Goal: Information Seeking & Learning: Check status

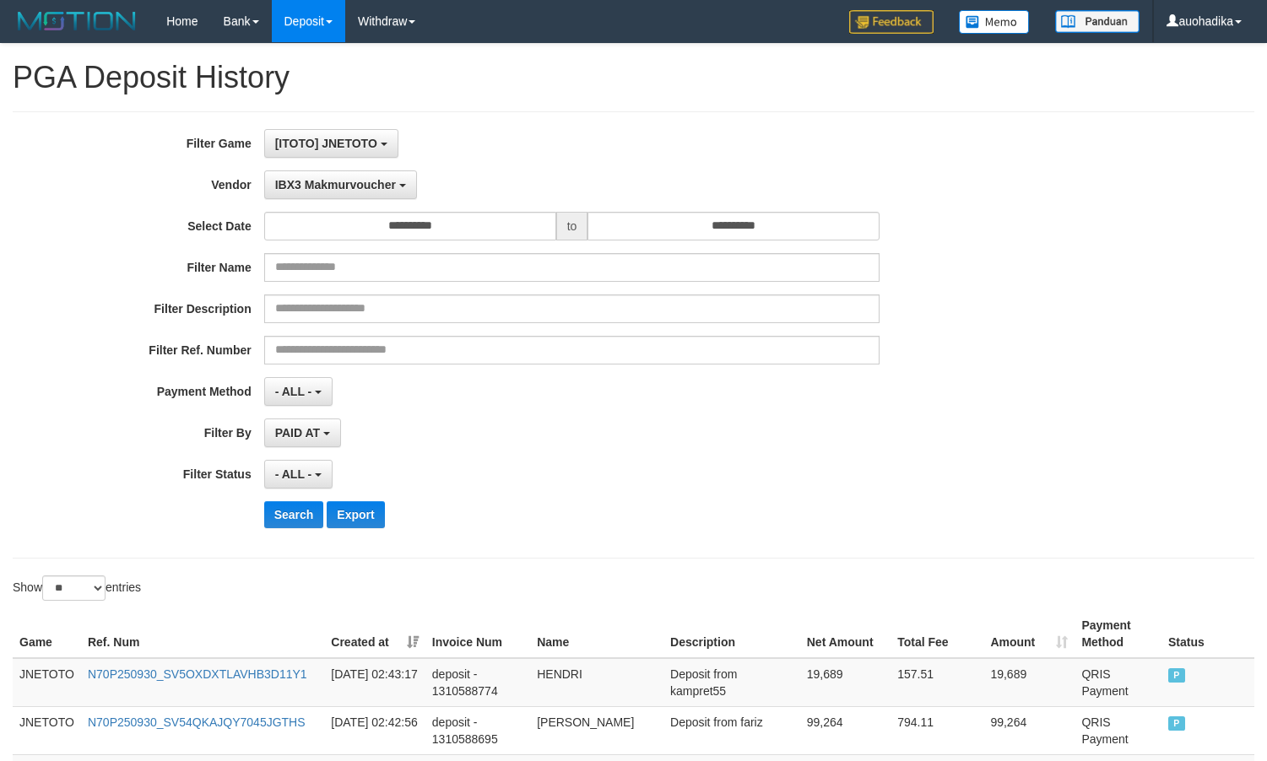
select select "**********"
select select "**"
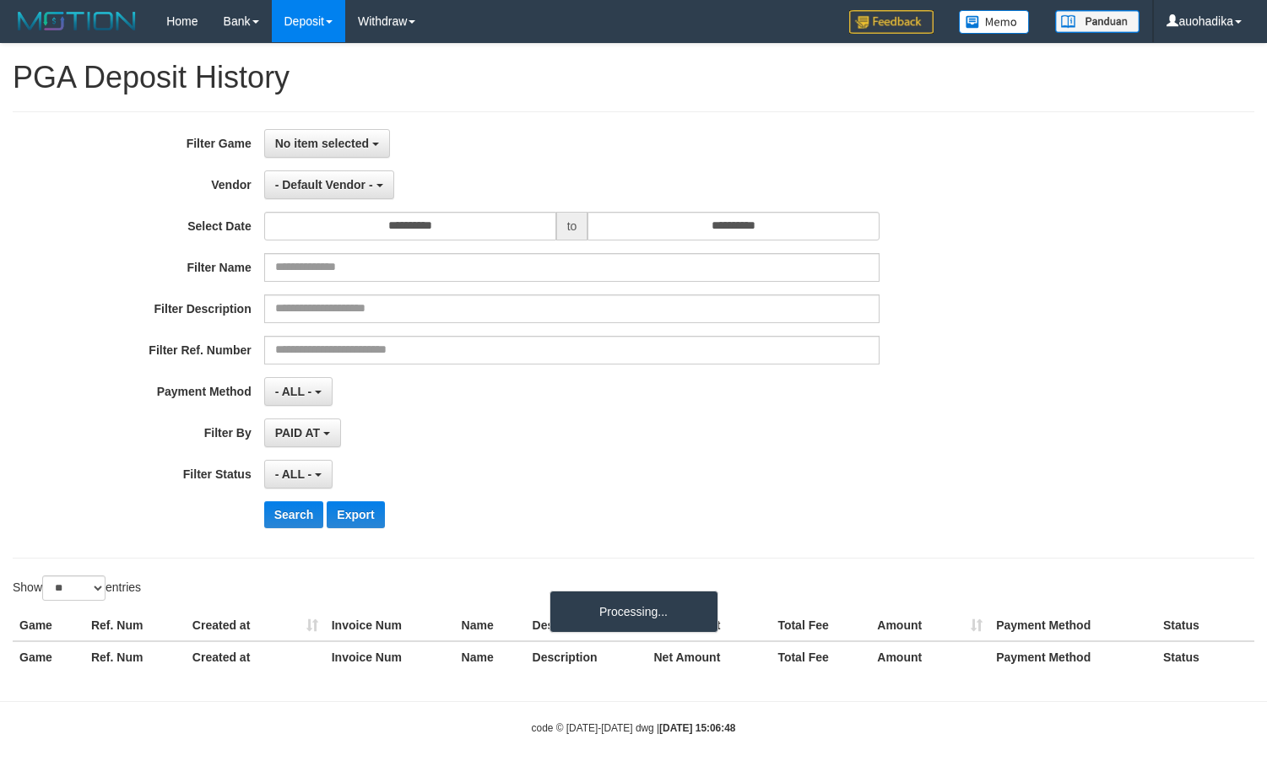
select select
select select "**"
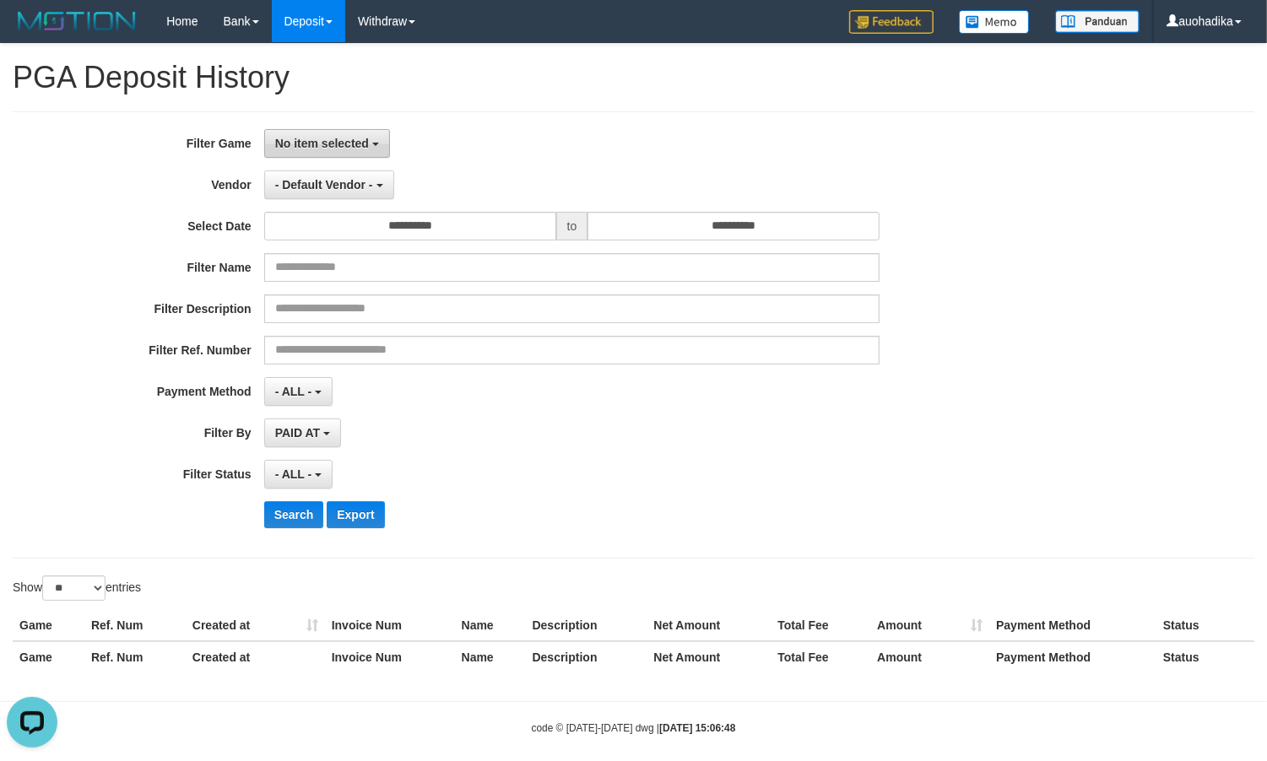
click at [343, 153] on button "No item selected" at bounding box center [327, 143] width 126 height 29
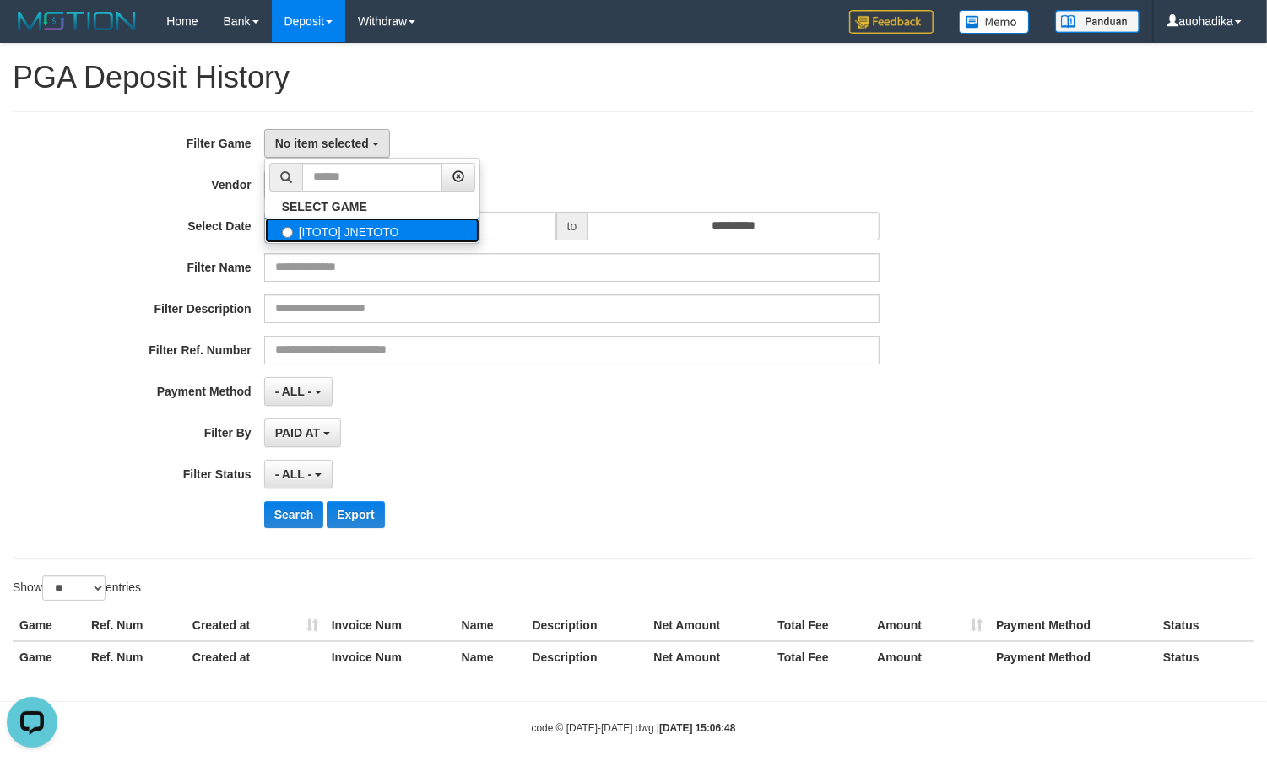
click at [346, 235] on label "[ITOTO] JNETOTO" at bounding box center [372, 230] width 214 height 25
select select "***"
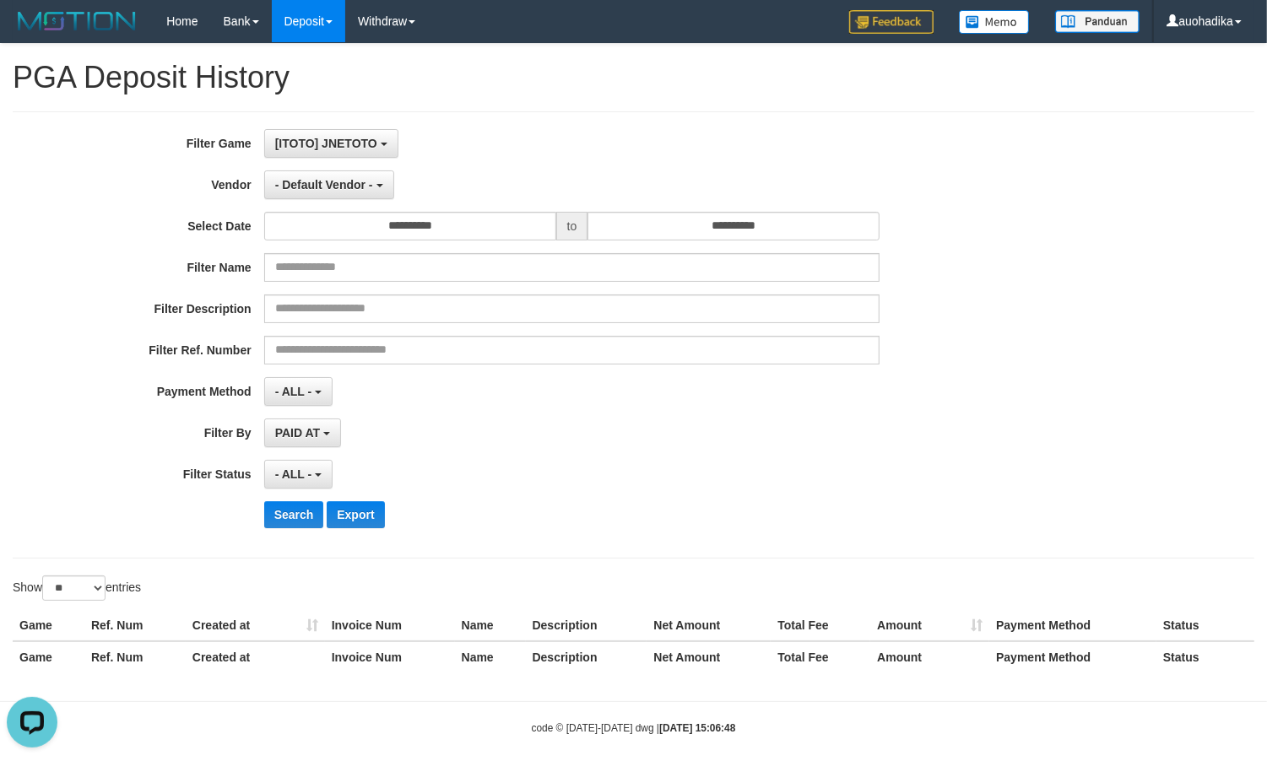
scroll to position [14, 0]
click at [332, 203] on div "**********" at bounding box center [528, 335] width 1056 height 412
click at [332, 192] on button "- Default Vendor -" at bounding box center [329, 185] width 130 height 29
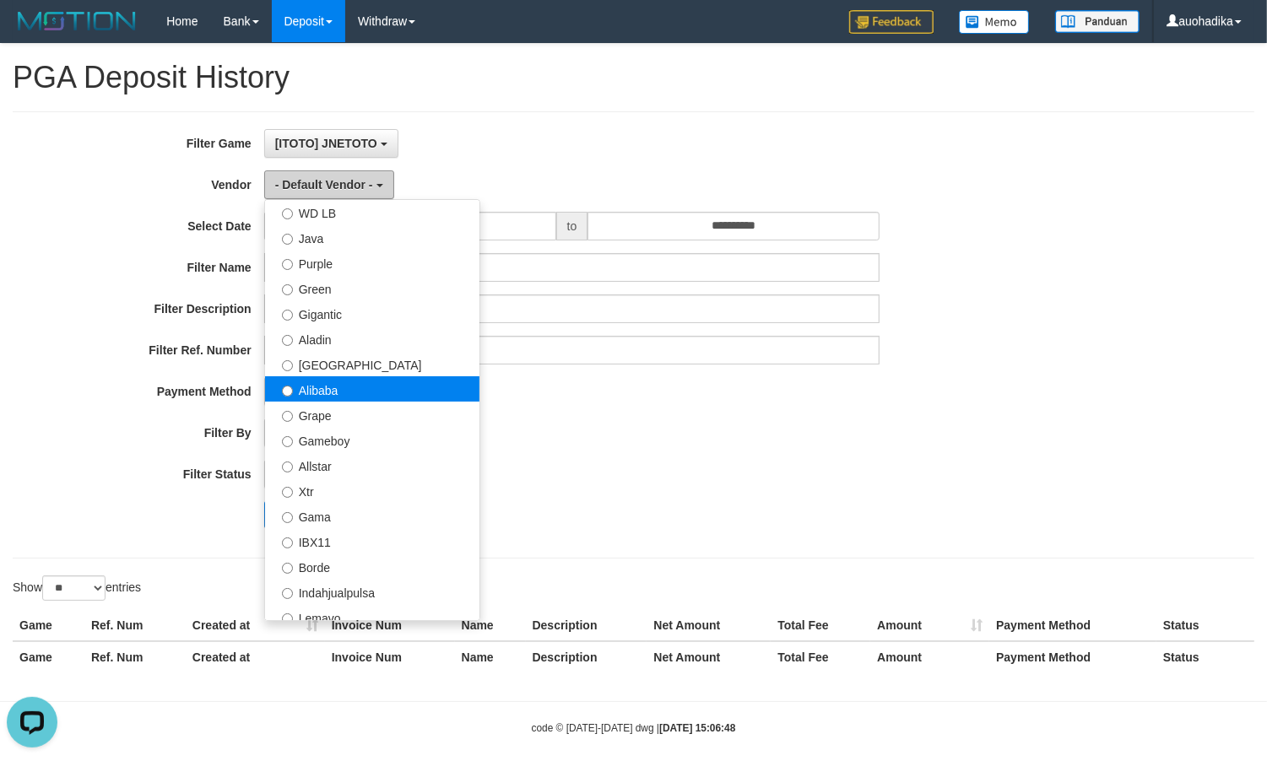
scroll to position [140, 0]
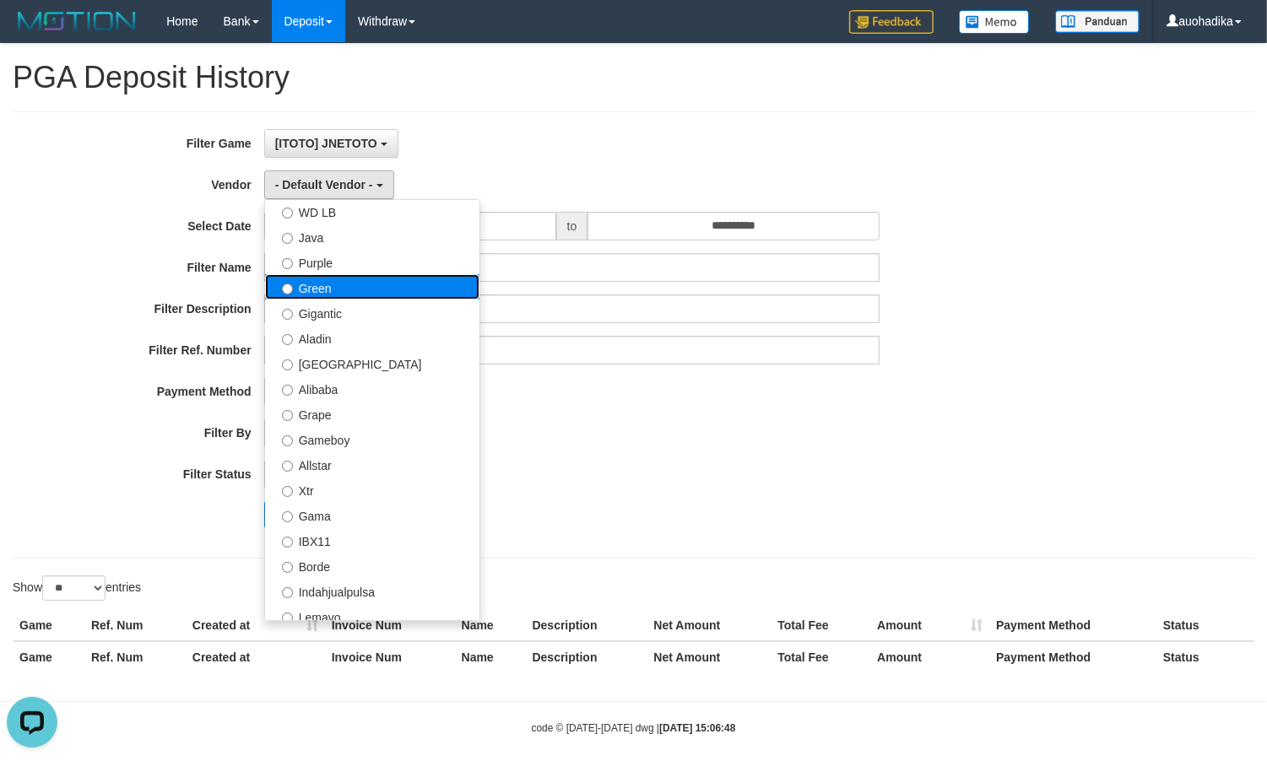
click at [384, 285] on label "Green" at bounding box center [372, 286] width 214 height 25
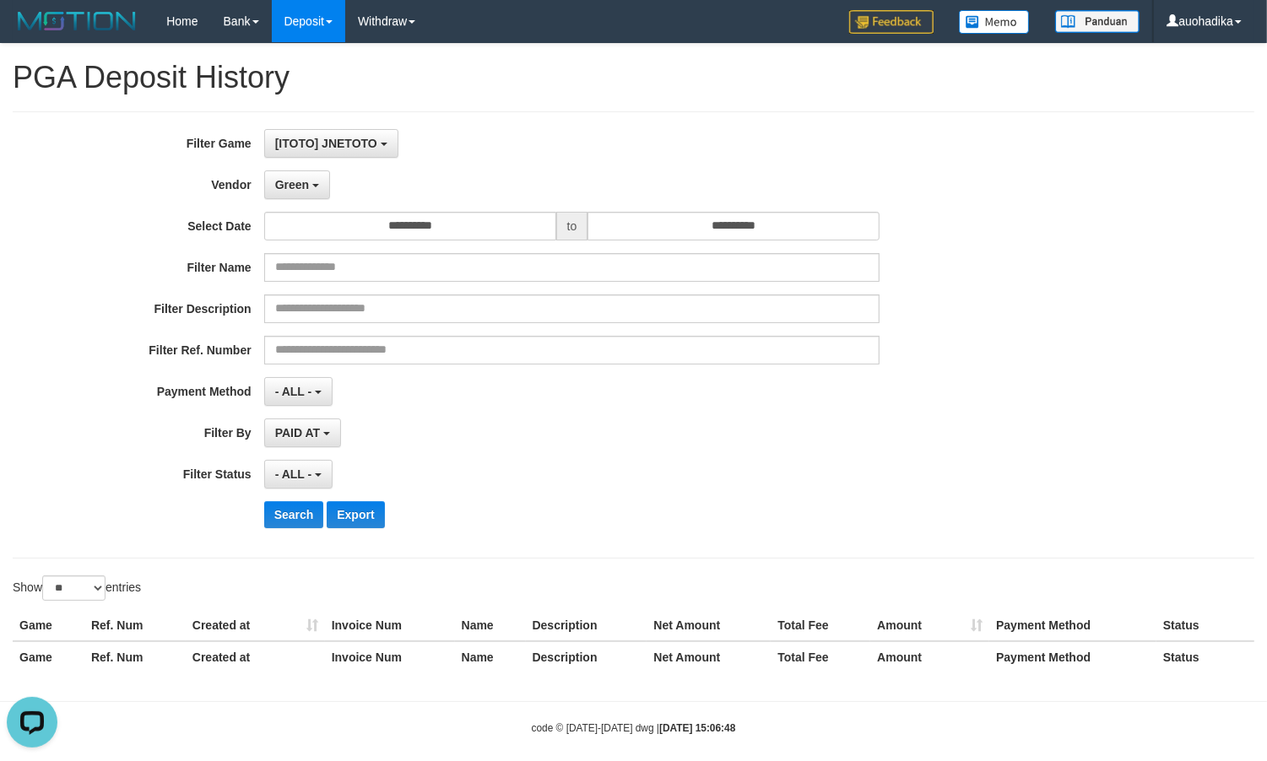
click at [288, 500] on div "**********" at bounding box center [528, 335] width 1056 height 412
click at [289, 507] on button "Search" at bounding box center [294, 514] width 60 height 27
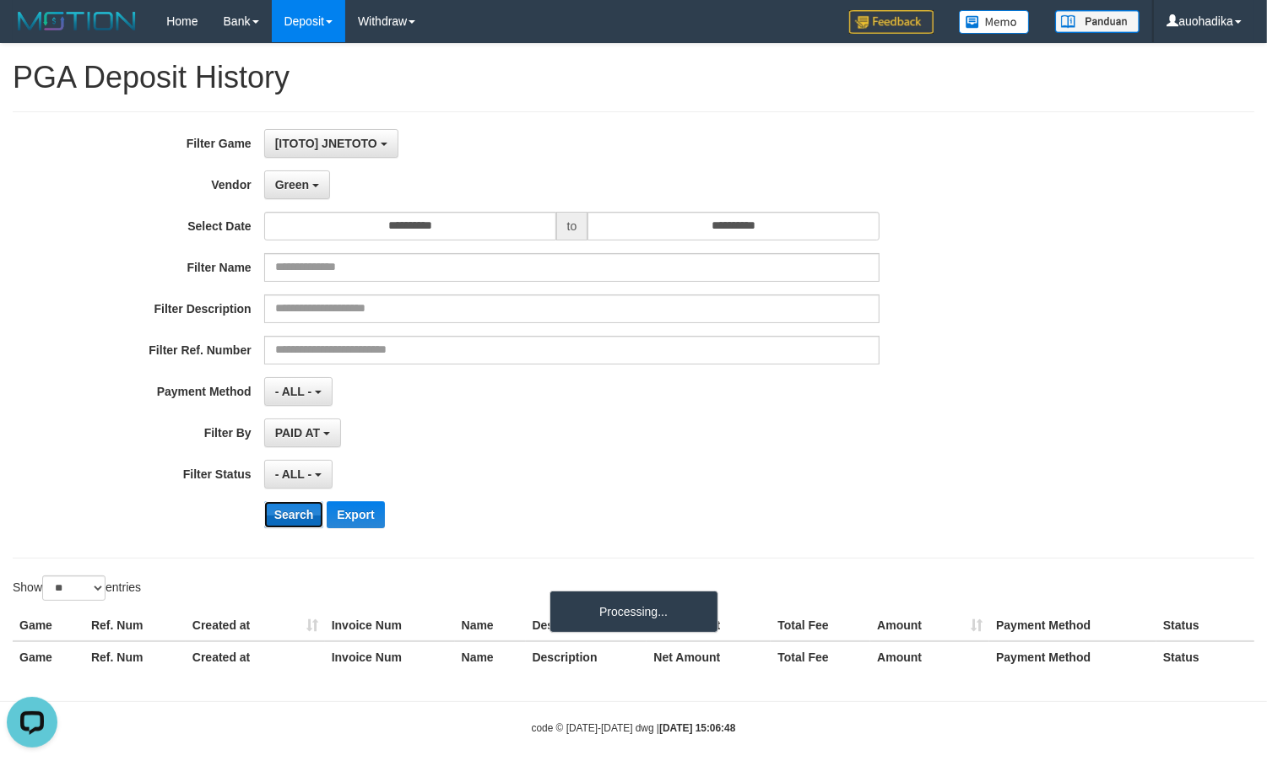
click at [289, 507] on button "Search" at bounding box center [294, 514] width 60 height 27
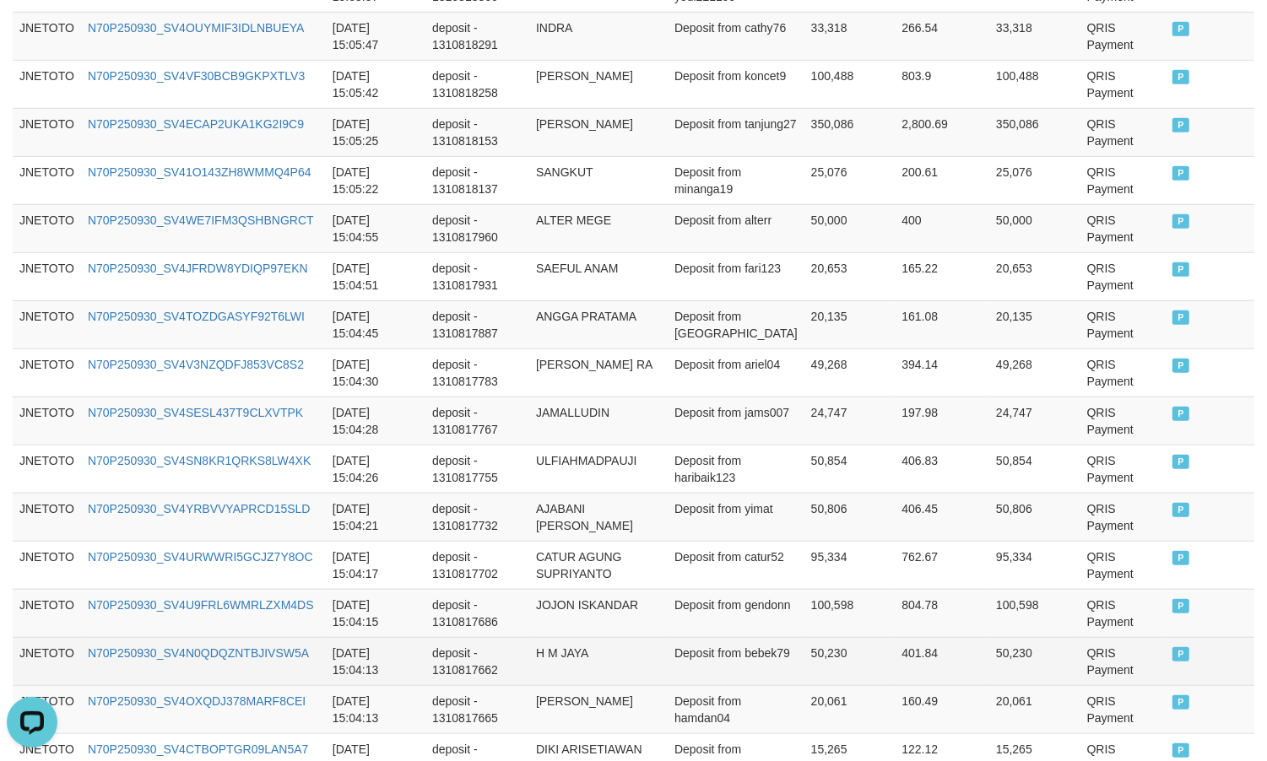
scroll to position [1290, 0]
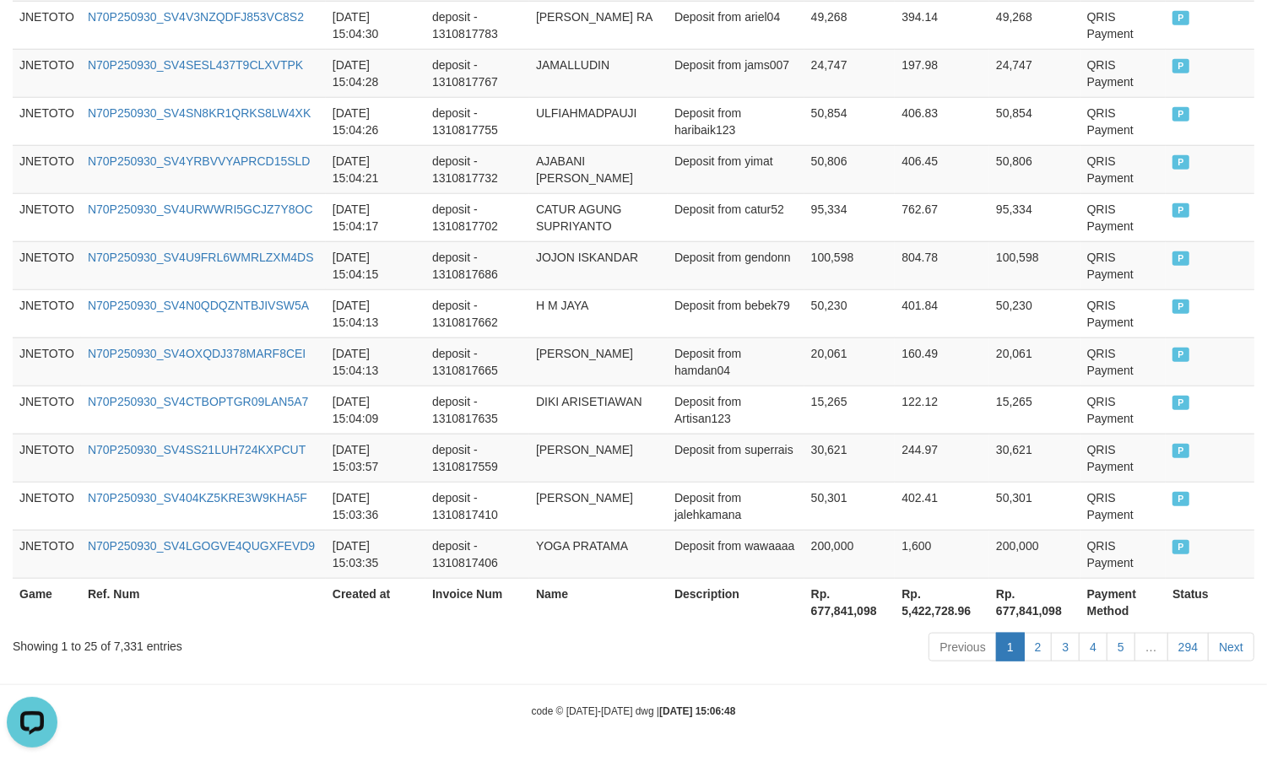
click at [124, 644] on div "Showing 1 to 25 of 7,331 entries" at bounding box center [264, 643] width 502 height 24
copy div "7,331"
click at [823, 605] on th "Rp. 677,841,098" at bounding box center [849, 602] width 91 height 48
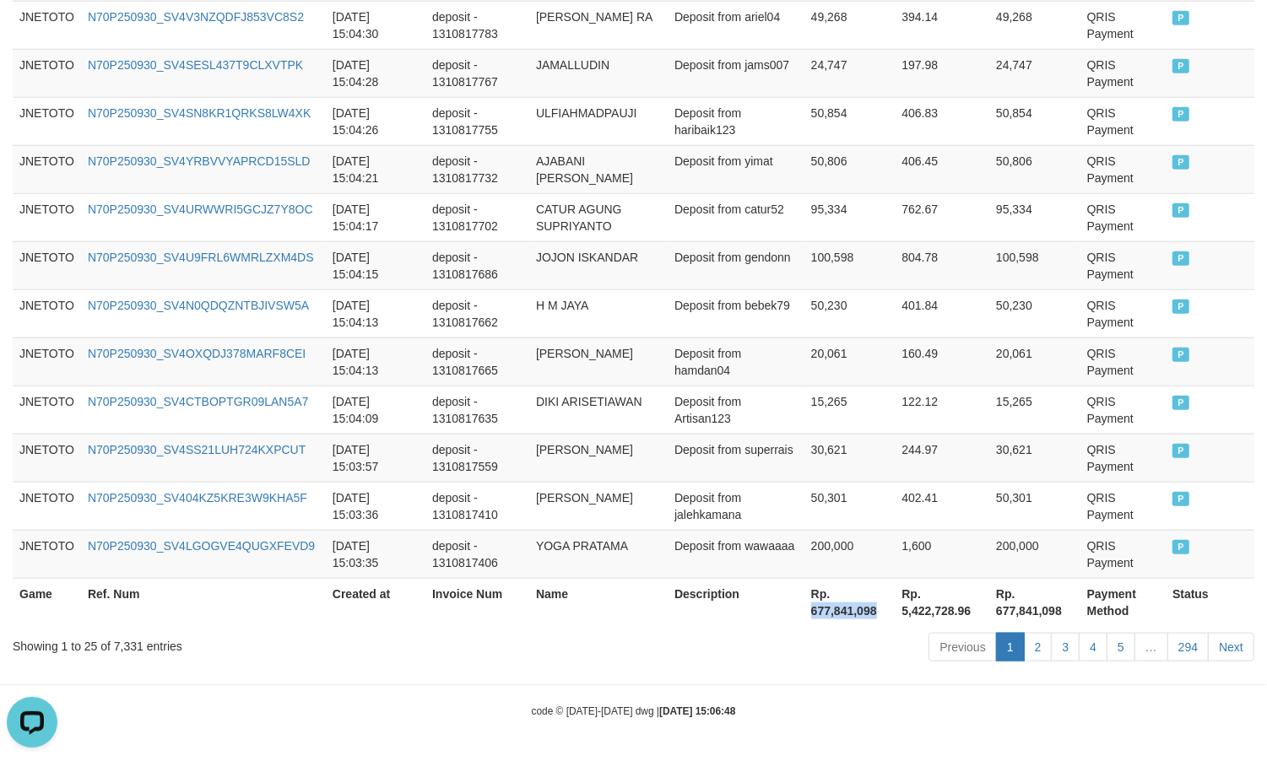
copy th "677,841,098"
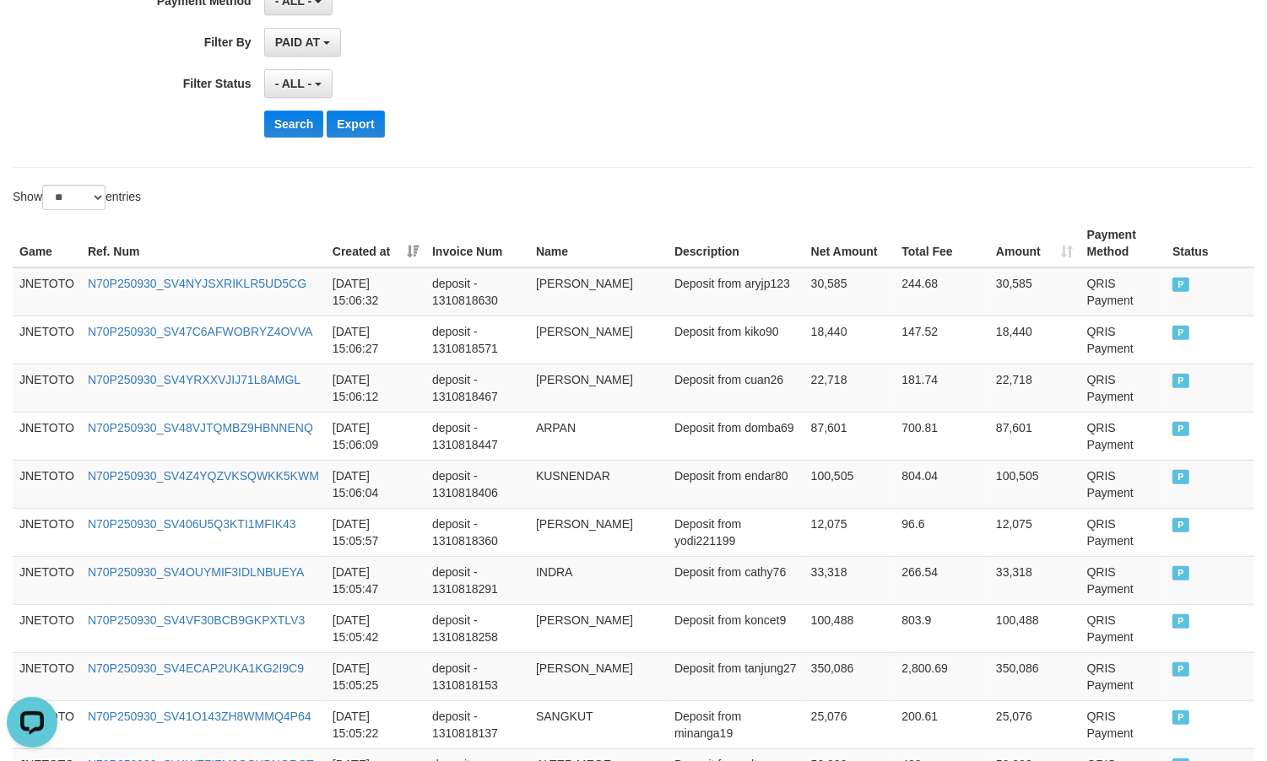
scroll to position [24, 0]
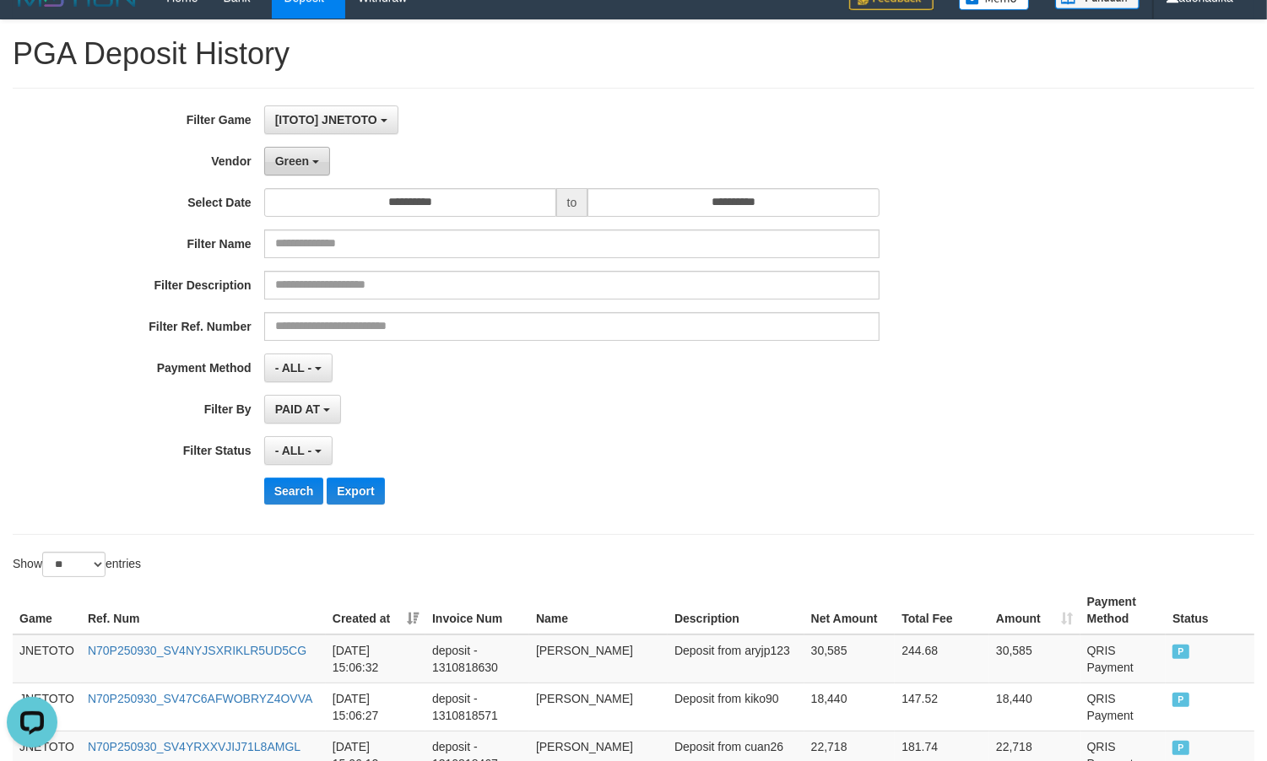
click at [297, 149] on button "Green" at bounding box center [297, 161] width 66 height 29
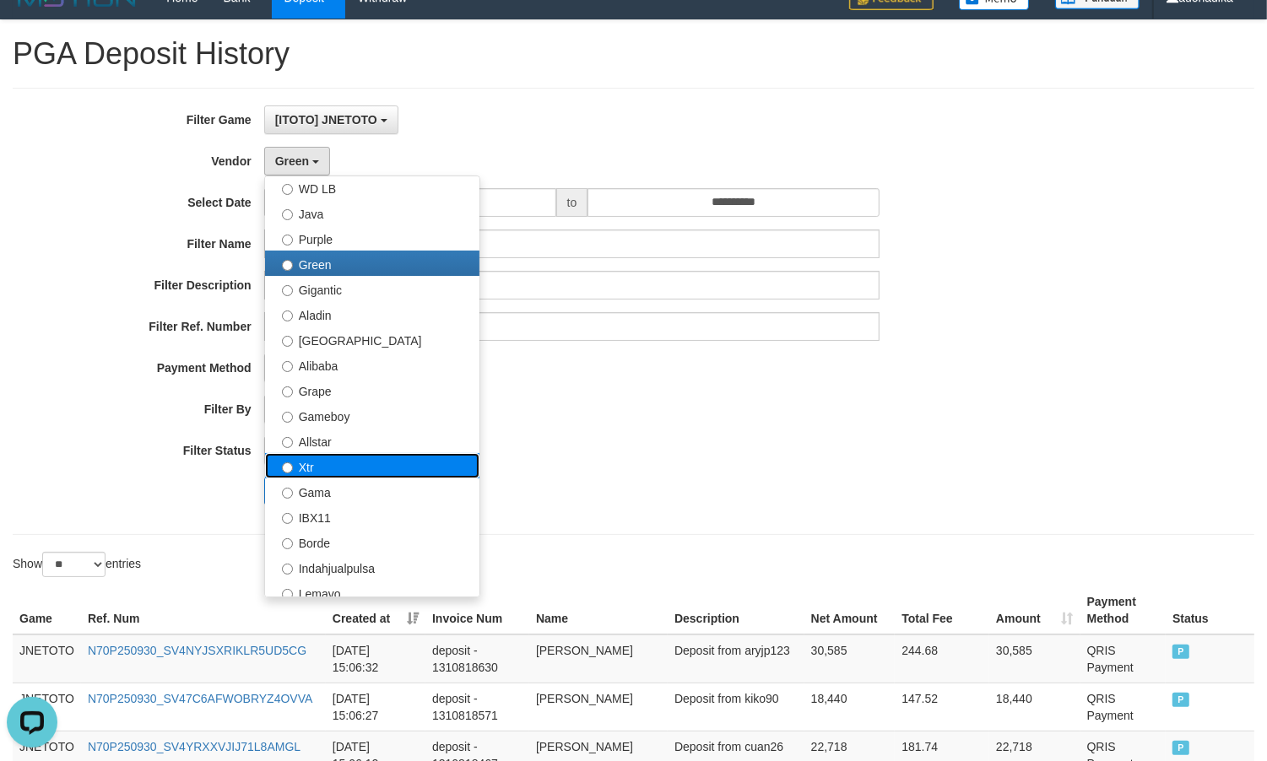
click at [330, 460] on label "Xtr" at bounding box center [372, 465] width 214 height 25
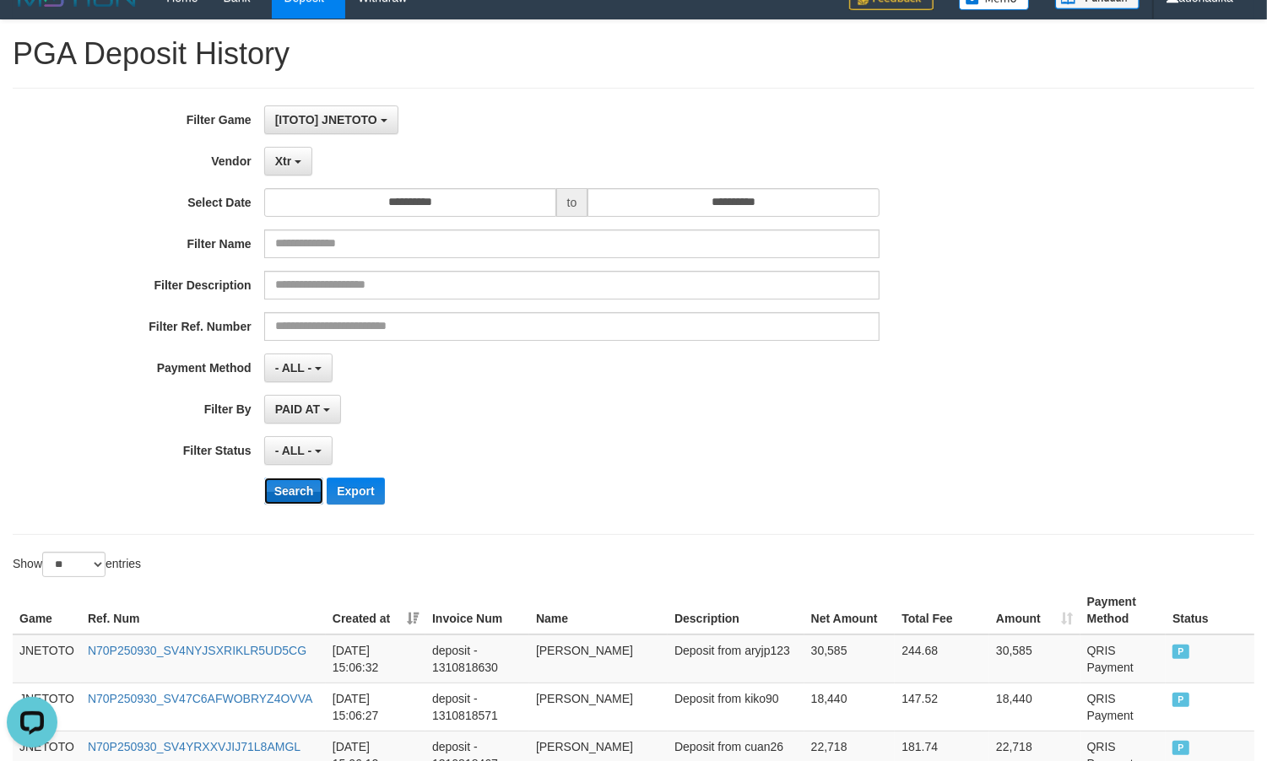
click at [294, 498] on button "Search" at bounding box center [294, 491] width 60 height 27
click at [294, 496] on button "Search" at bounding box center [294, 491] width 60 height 27
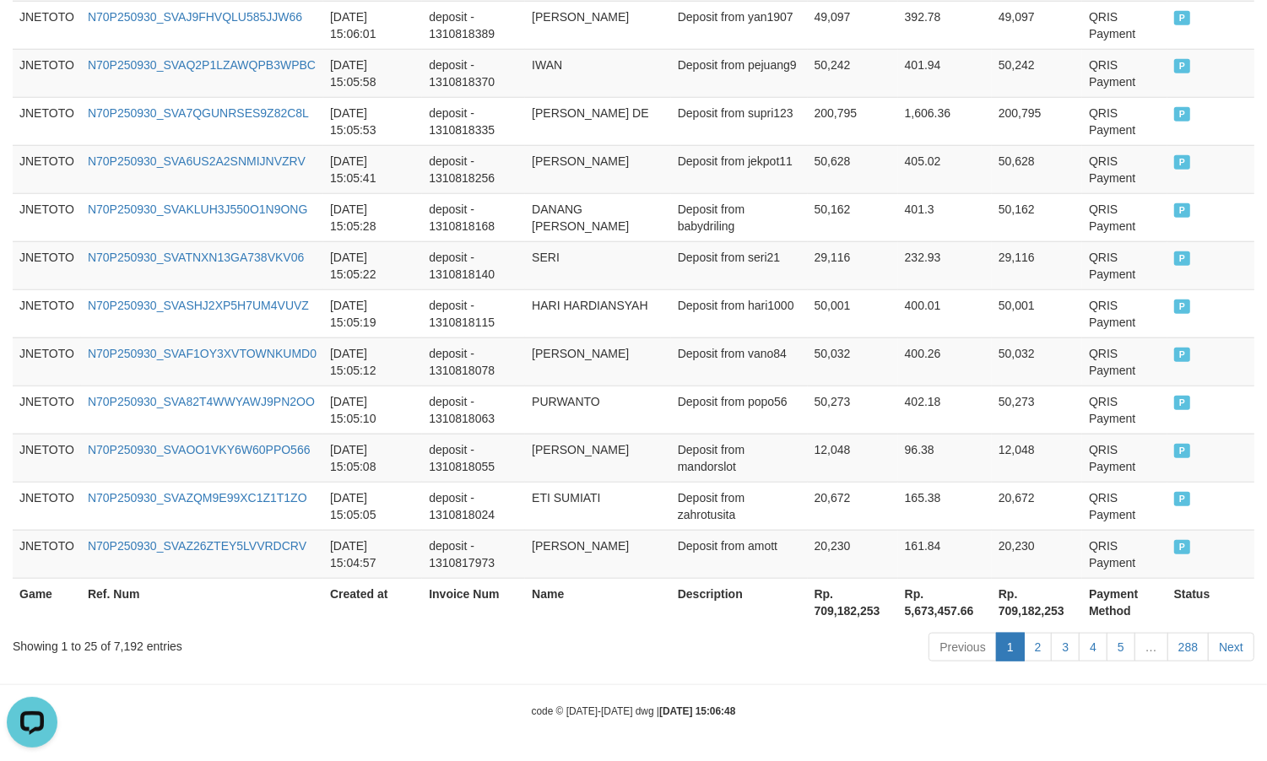
scroll to position [1307, 0]
click at [133, 646] on div "Showing 1 to 25 of 7,192 entries" at bounding box center [264, 643] width 502 height 24
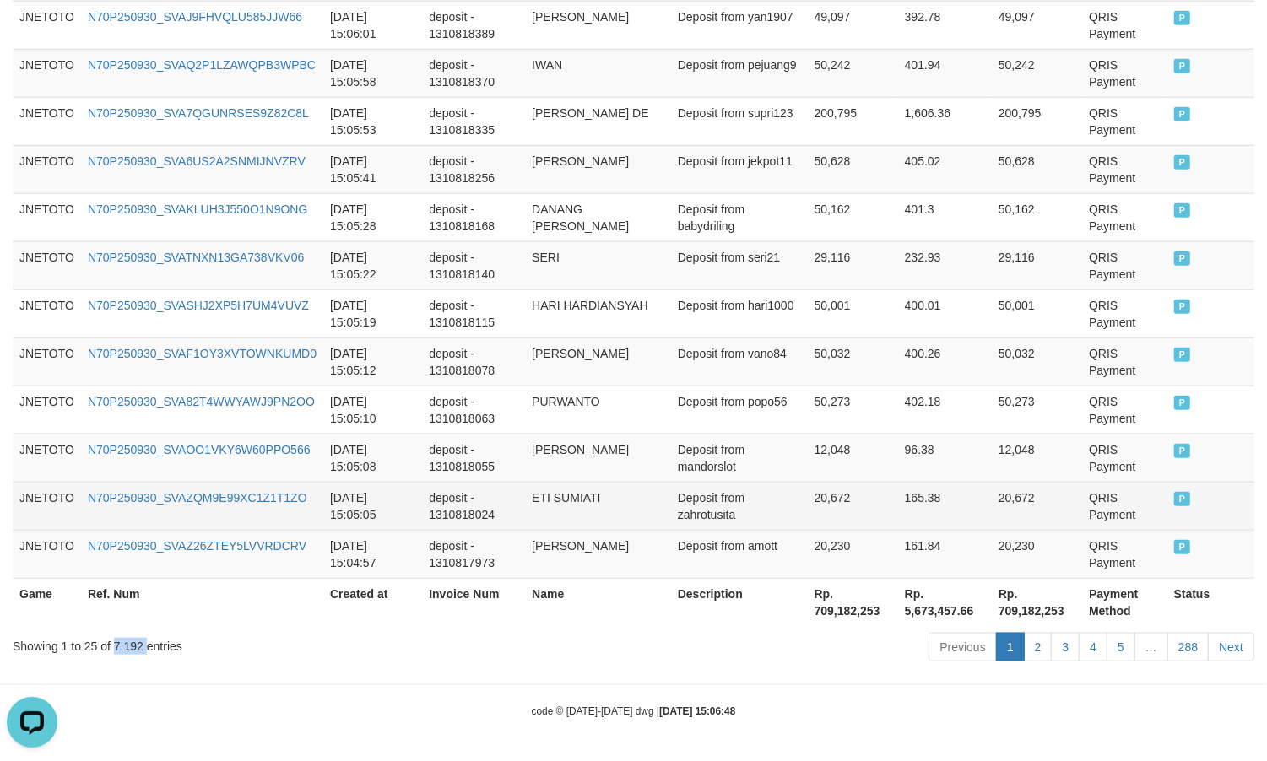
copy div "7,192"
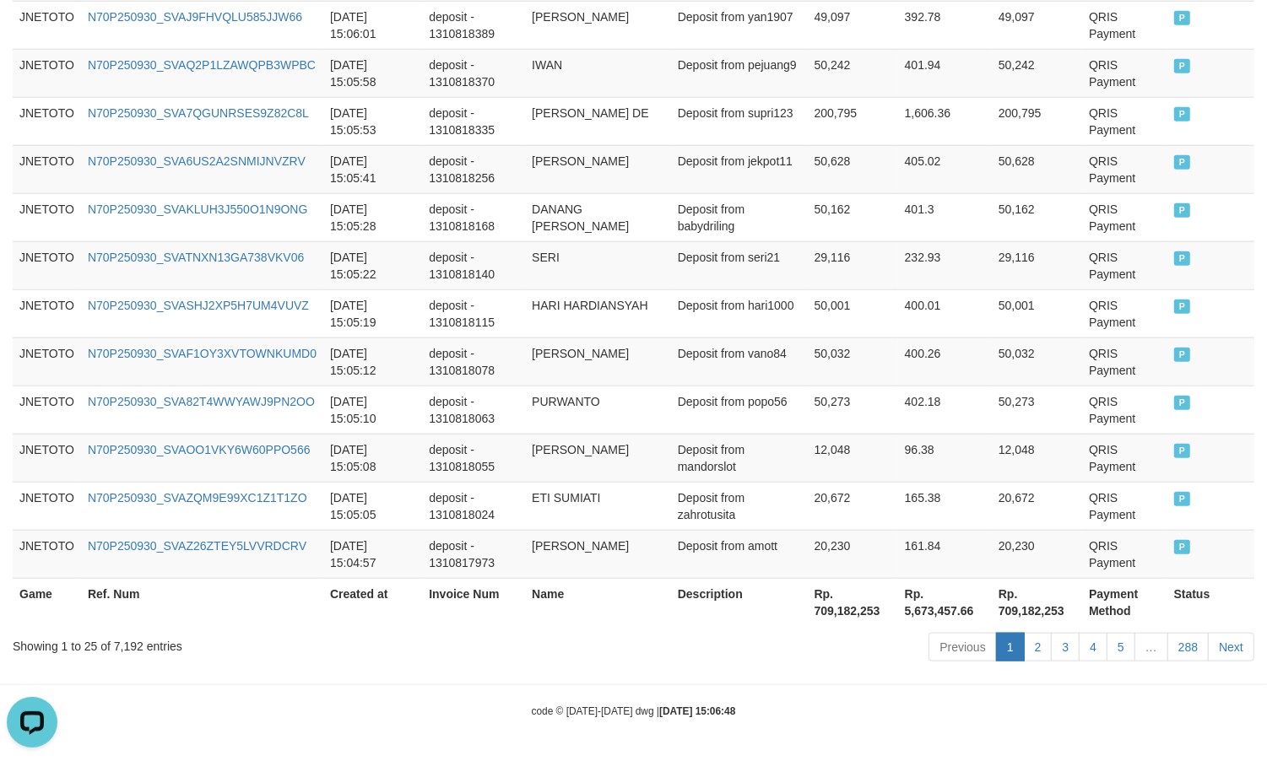
drag, startPoint x: 858, startPoint y: 701, endPoint x: 833, endPoint y: 604, distance: 99.5
click at [833, 604] on th "Rp. 709,182,253" at bounding box center [853, 602] width 90 height 48
copy th "709,182,253"
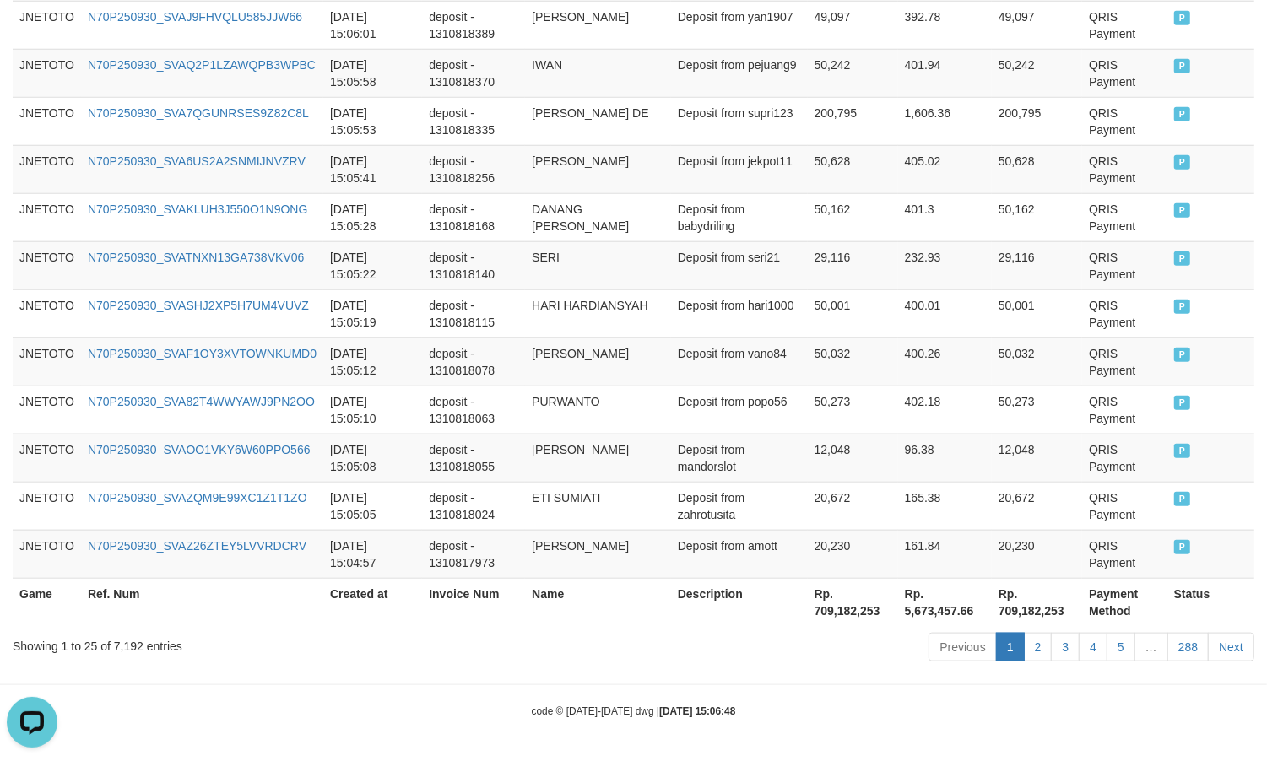
click at [897, 707] on div "code © 2012-2018 dwg | 2025/09/30 15:06:48" at bounding box center [633, 710] width 1267 height 17
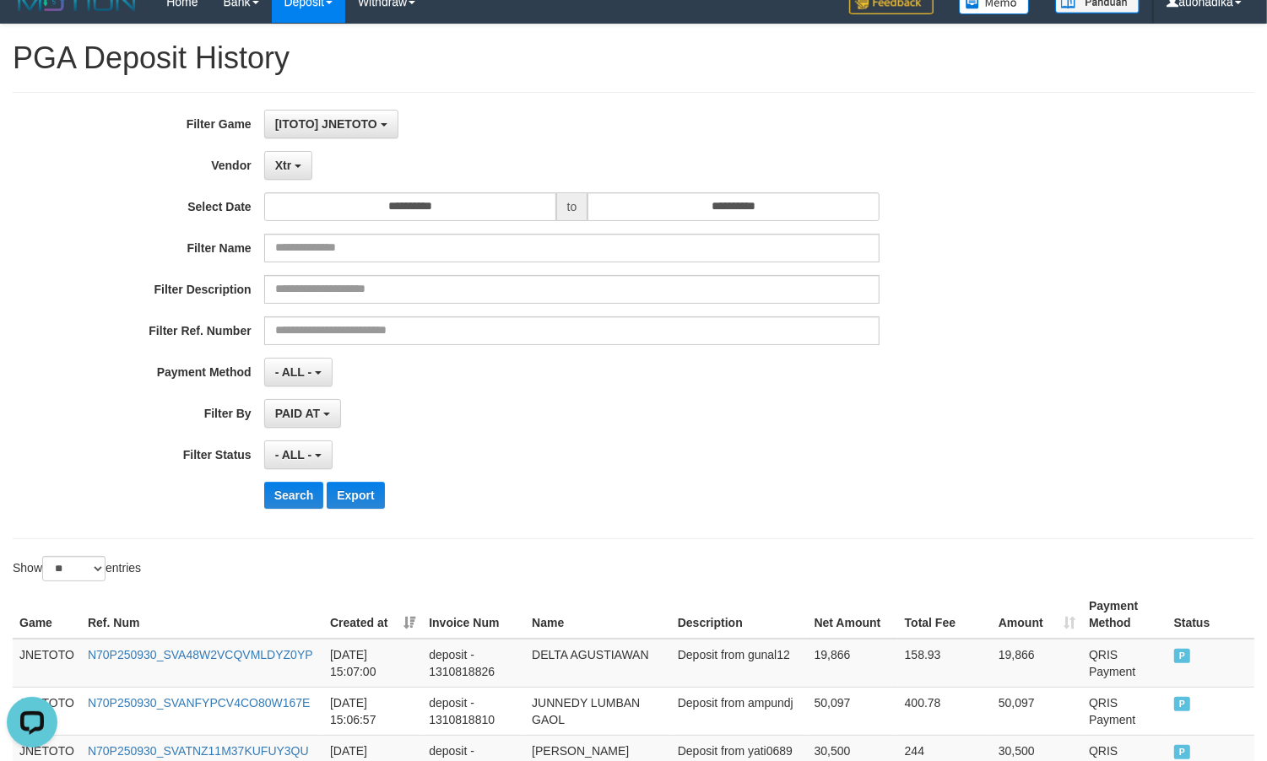
scroll to position [0, 0]
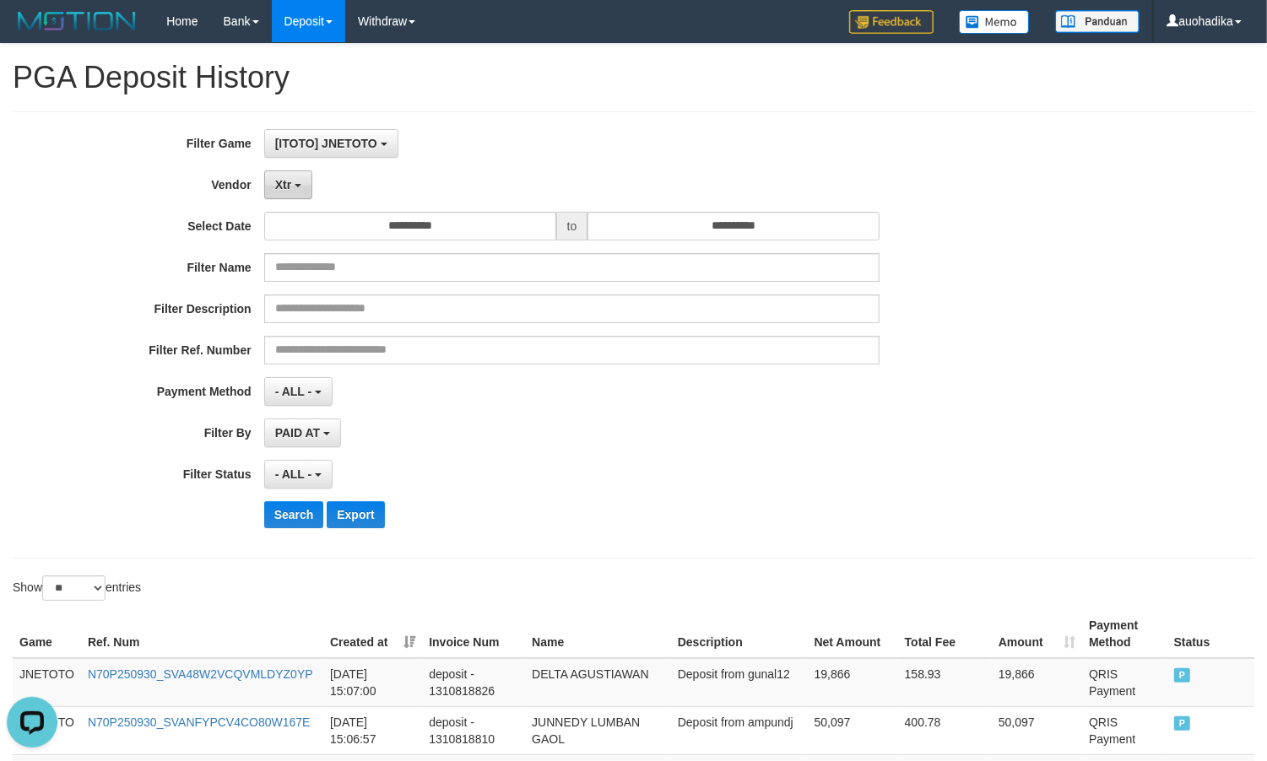
click at [301, 187] on b "button" at bounding box center [298, 185] width 7 height 3
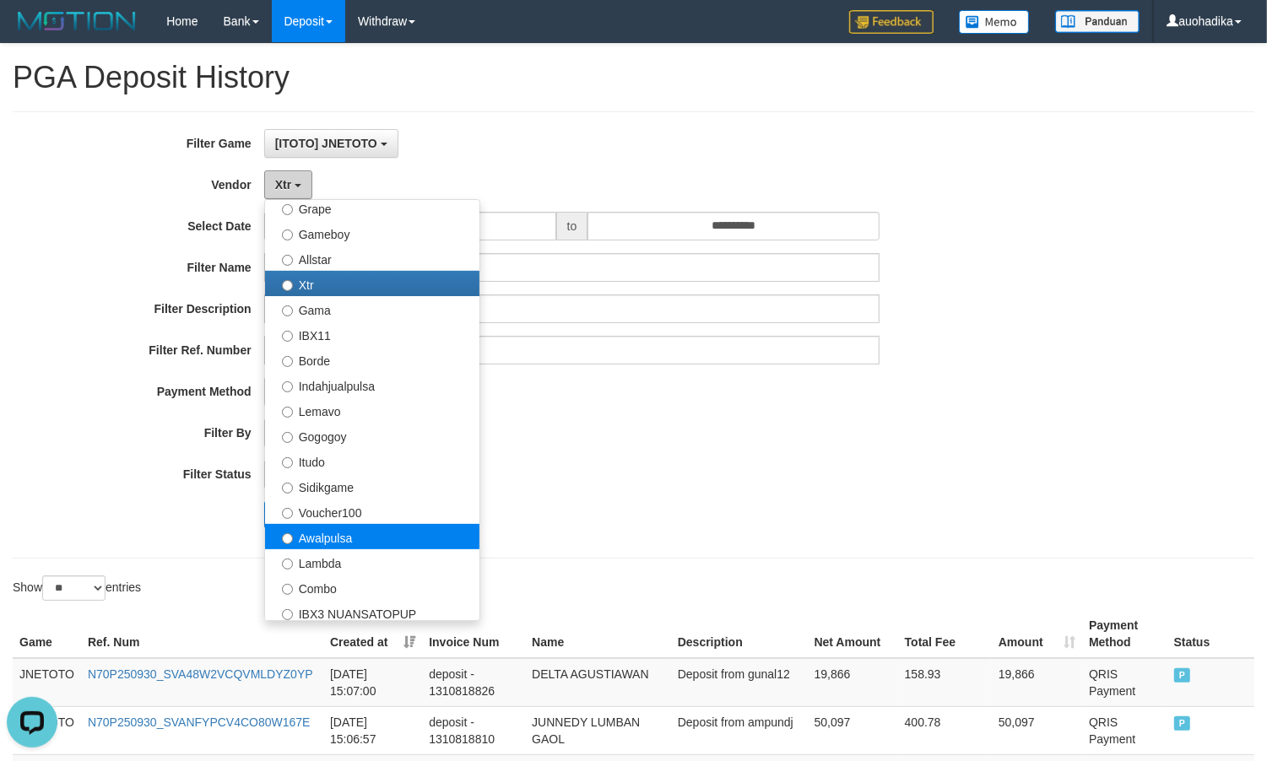
scroll to position [422, 0]
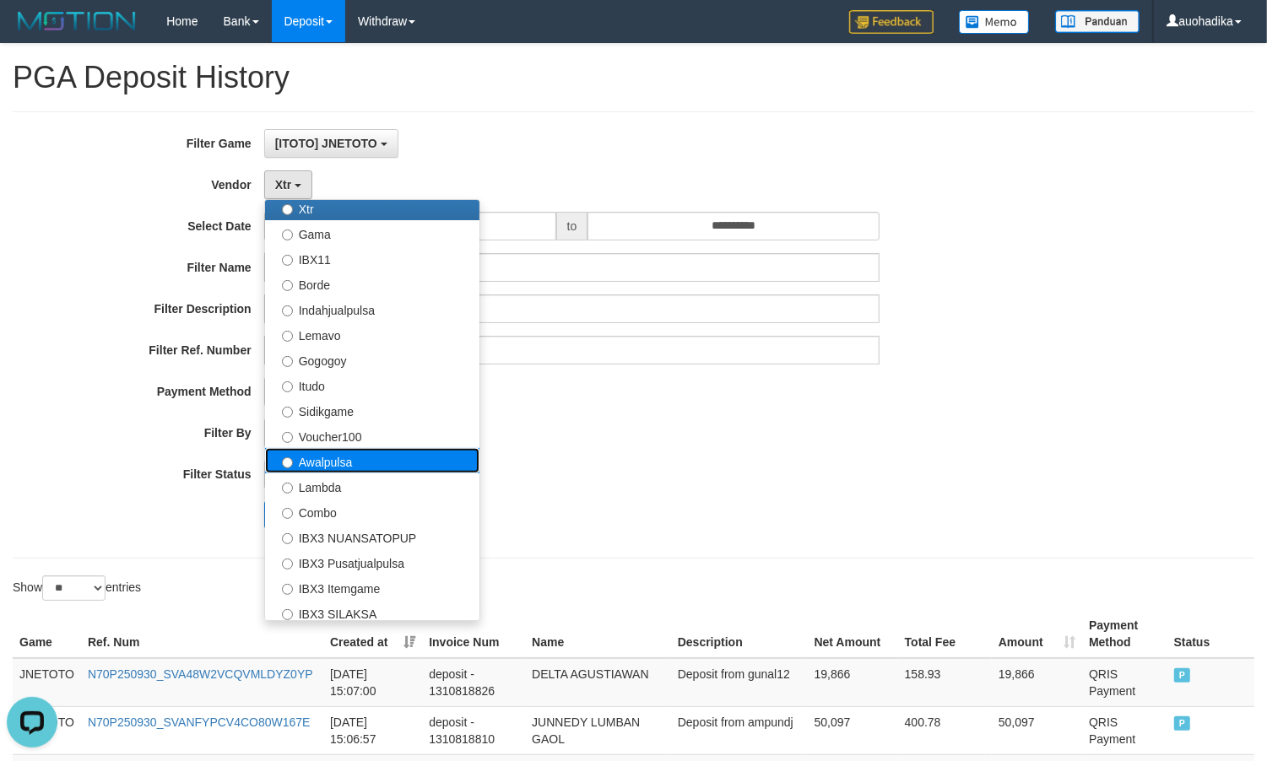
click at [384, 470] on label "Awalpulsa" at bounding box center [372, 460] width 214 height 25
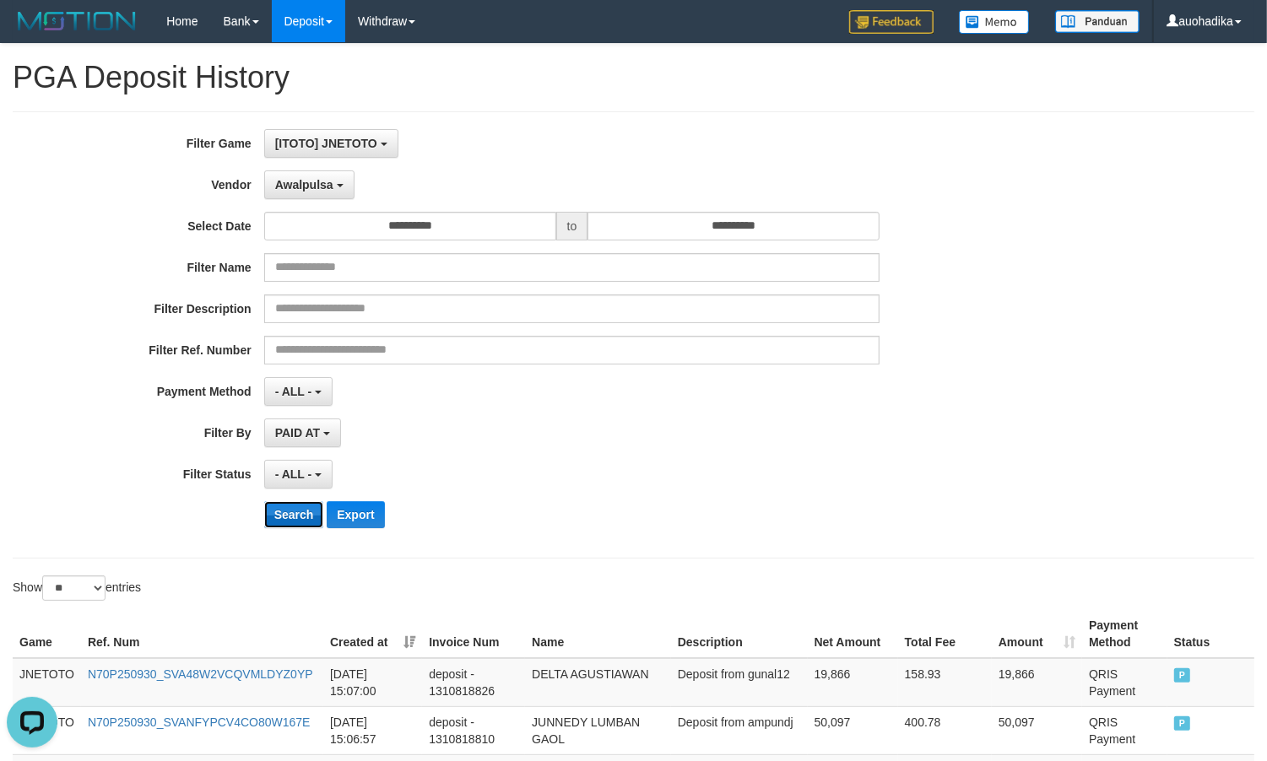
click at [279, 522] on button "Search" at bounding box center [294, 514] width 60 height 27
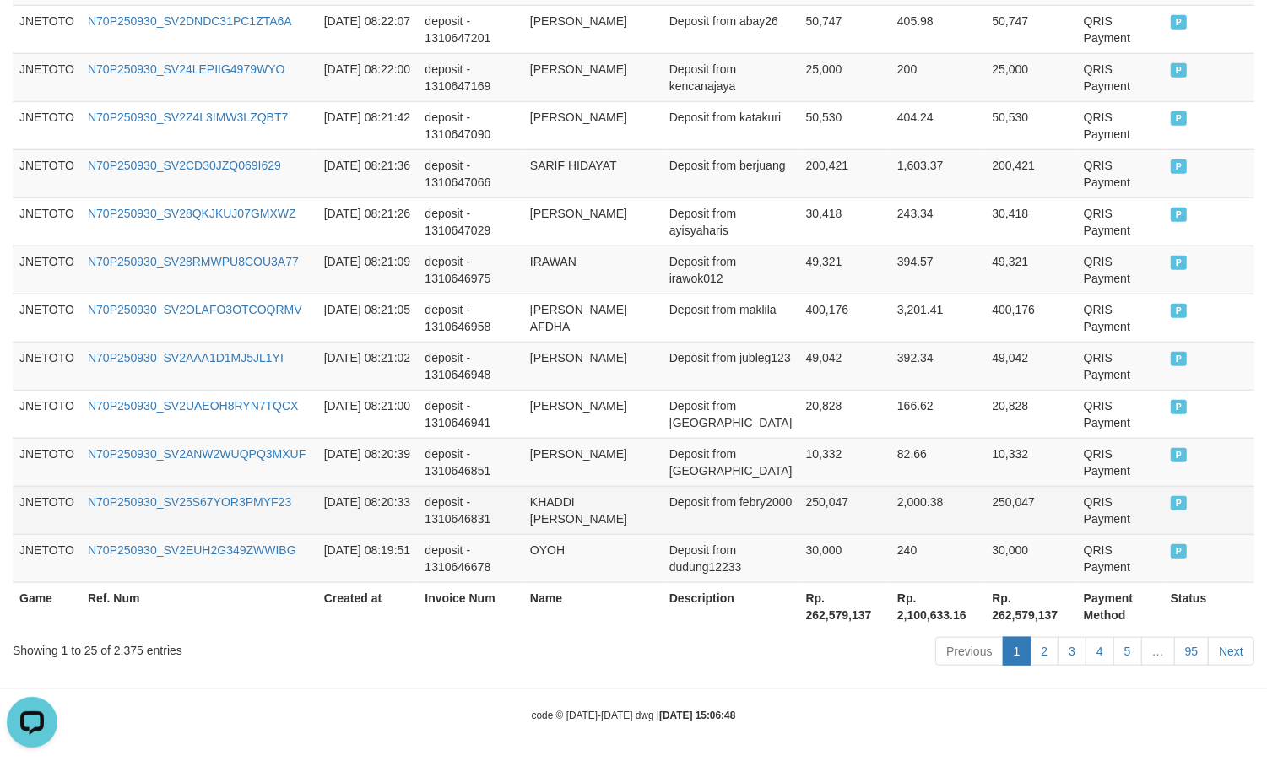
scroll to position [1290, 0]
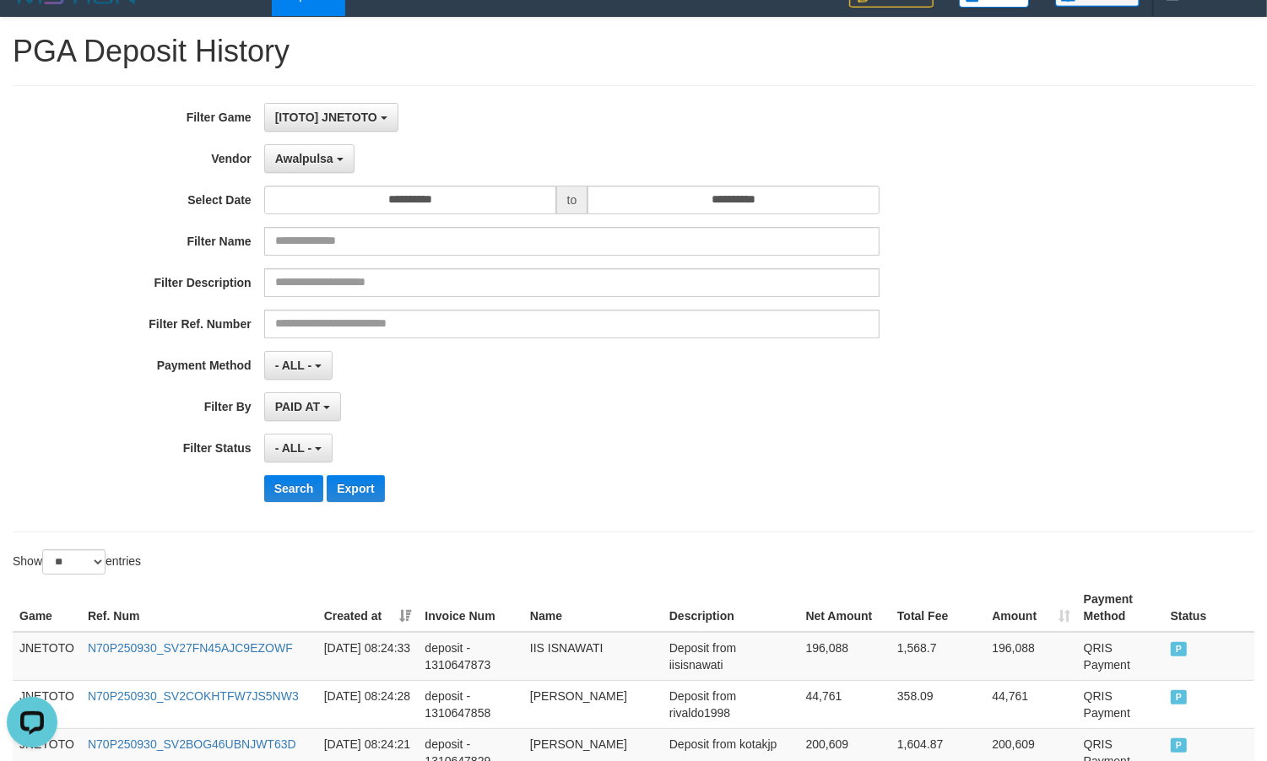
scroll to position [24, 0]
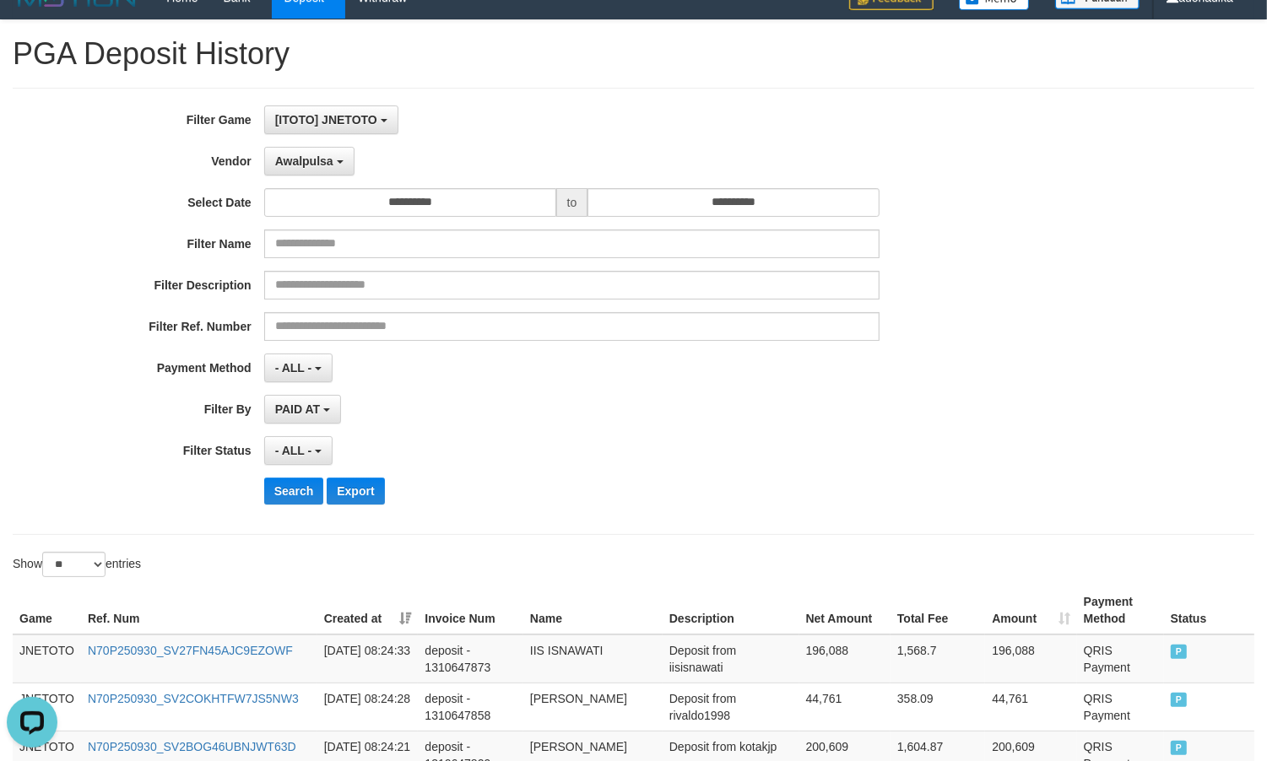
click at [301, 145] on div "**********" at bounding box center [528, 312] width 1056 height 412
click at [305, 156] on span "Awalpulsa" at bounding box center [304, 161] width 58 height 14
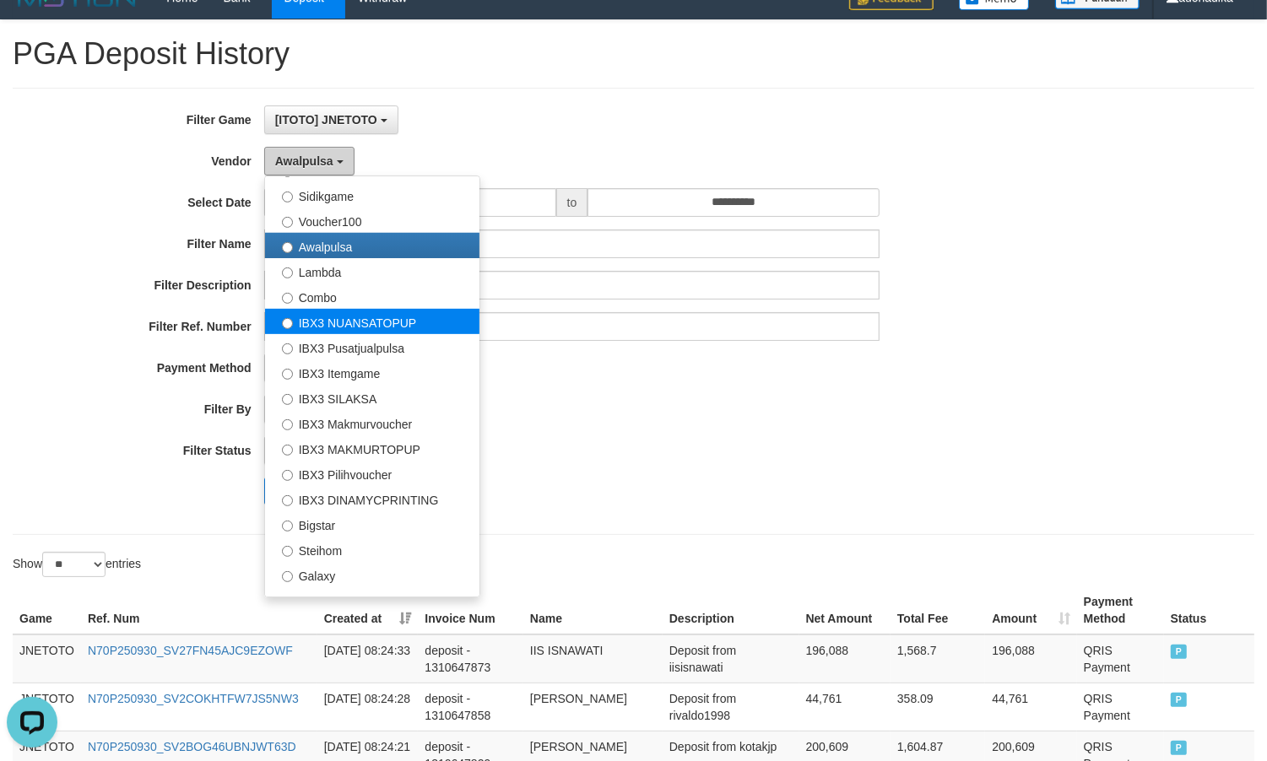
scroll to position [630, 0]
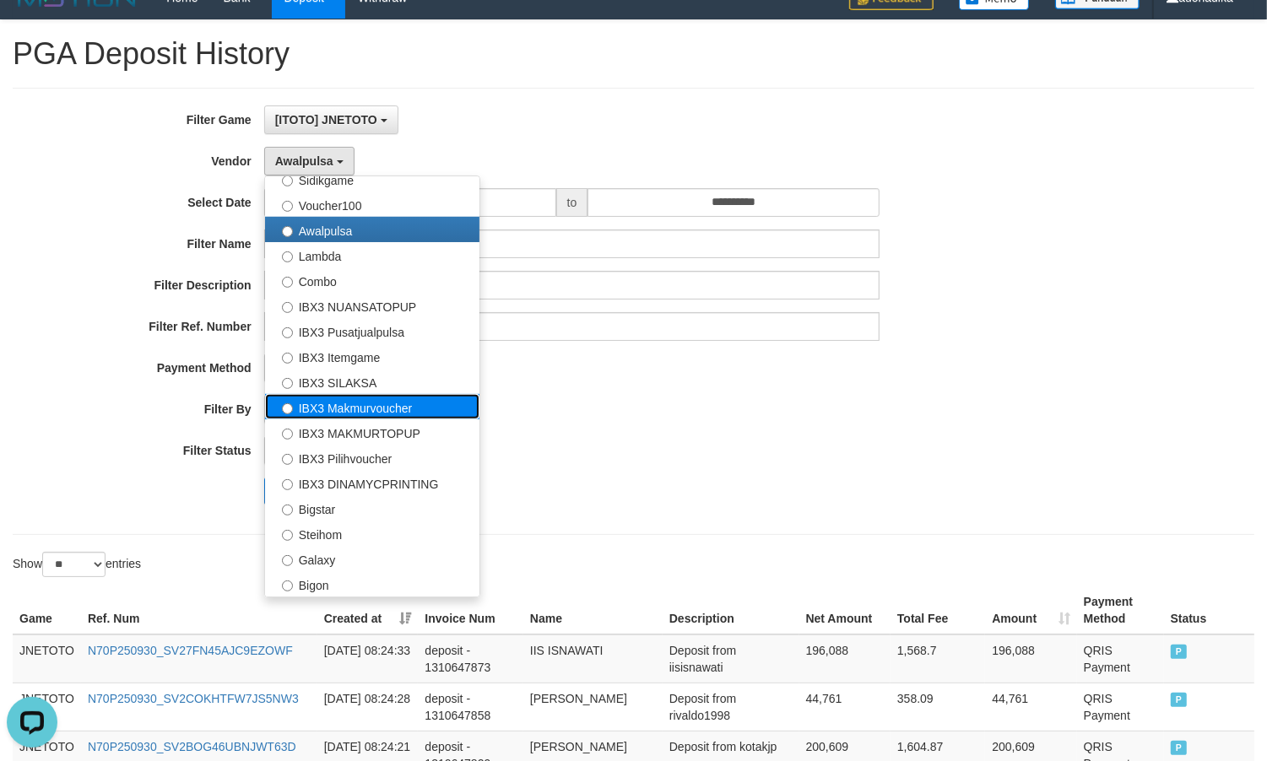
click at [398, 419] on label "IBX3 Makmurvoucher" at bounding box center [372, 406] width 214 height 25
select select "**********"
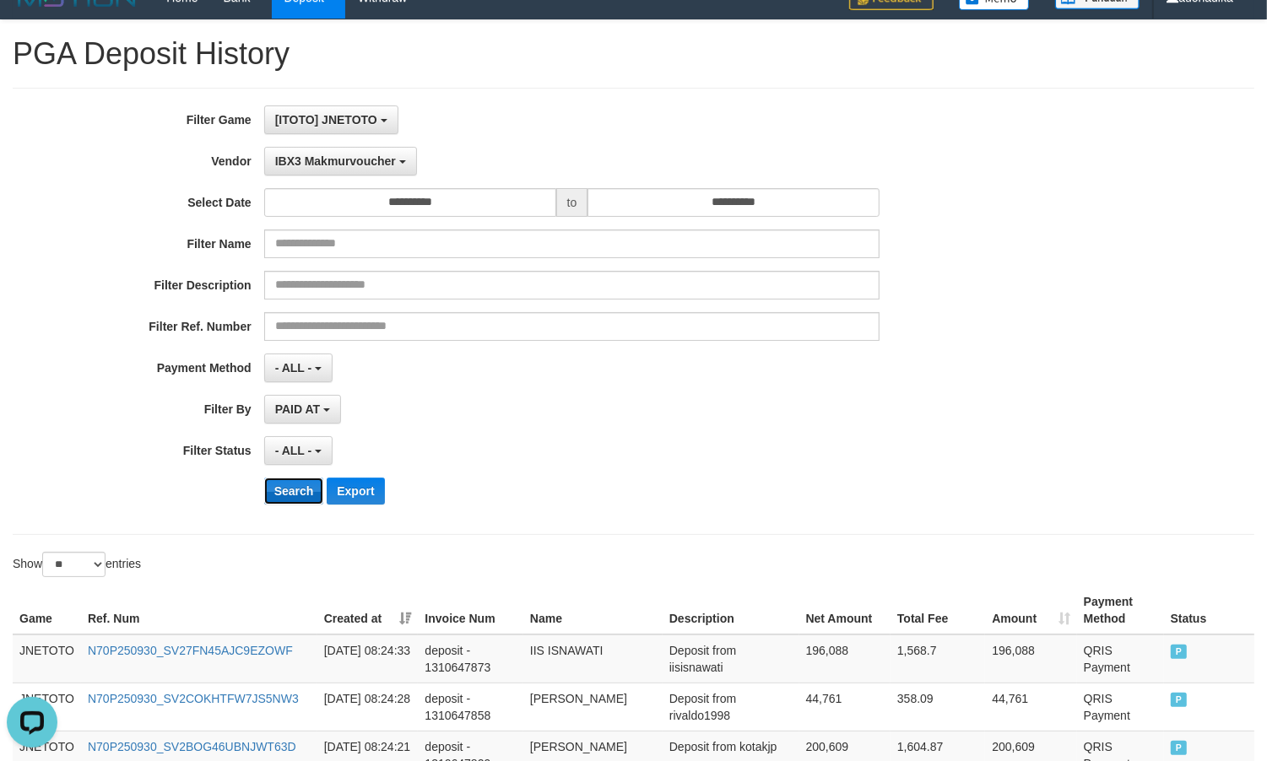
click at [305, 500] on button "Search" at bounding box center [294, 491] width 60 height 27
drag, startPoint x: 304, startPoint y: 500, endPoint x: 310, endPoint y: 490, distance: 11.0
click at [305, 496] on button "Search" at bounding box center [294, 491] width 60 height 27
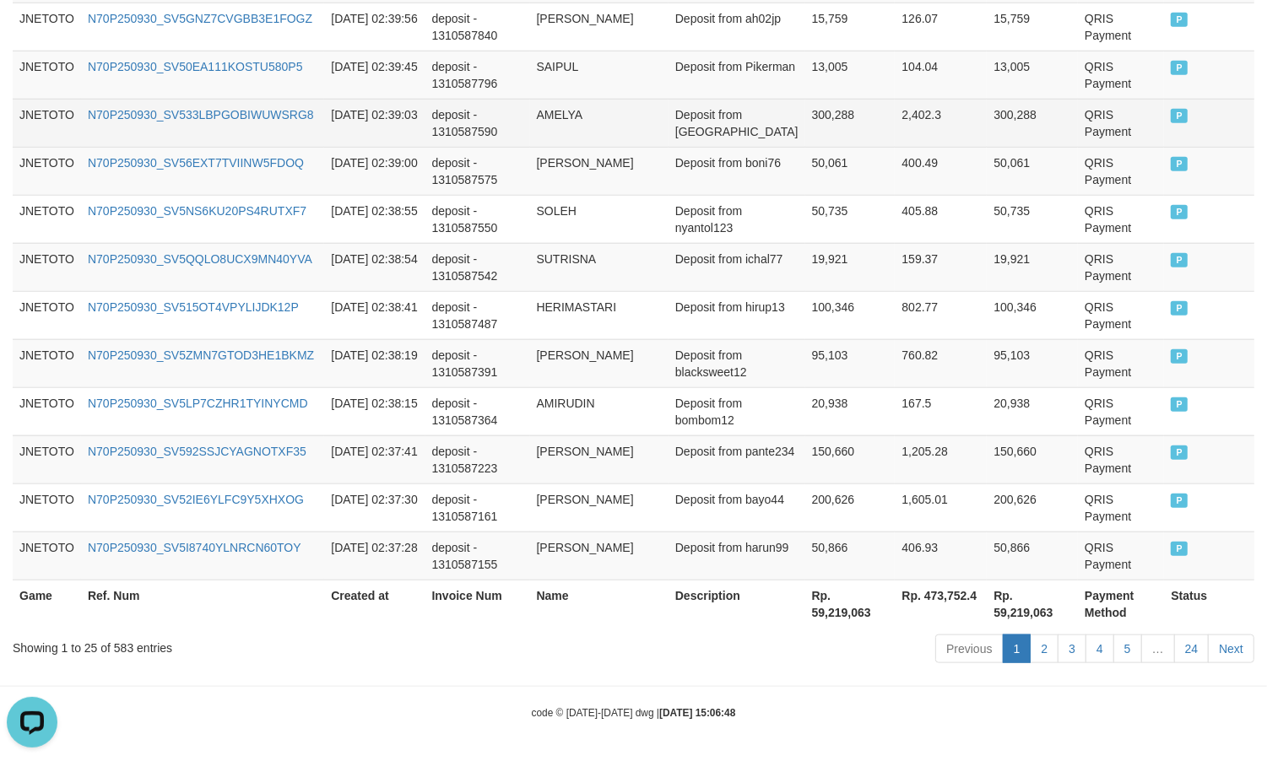
scroll to position [1290, 0]
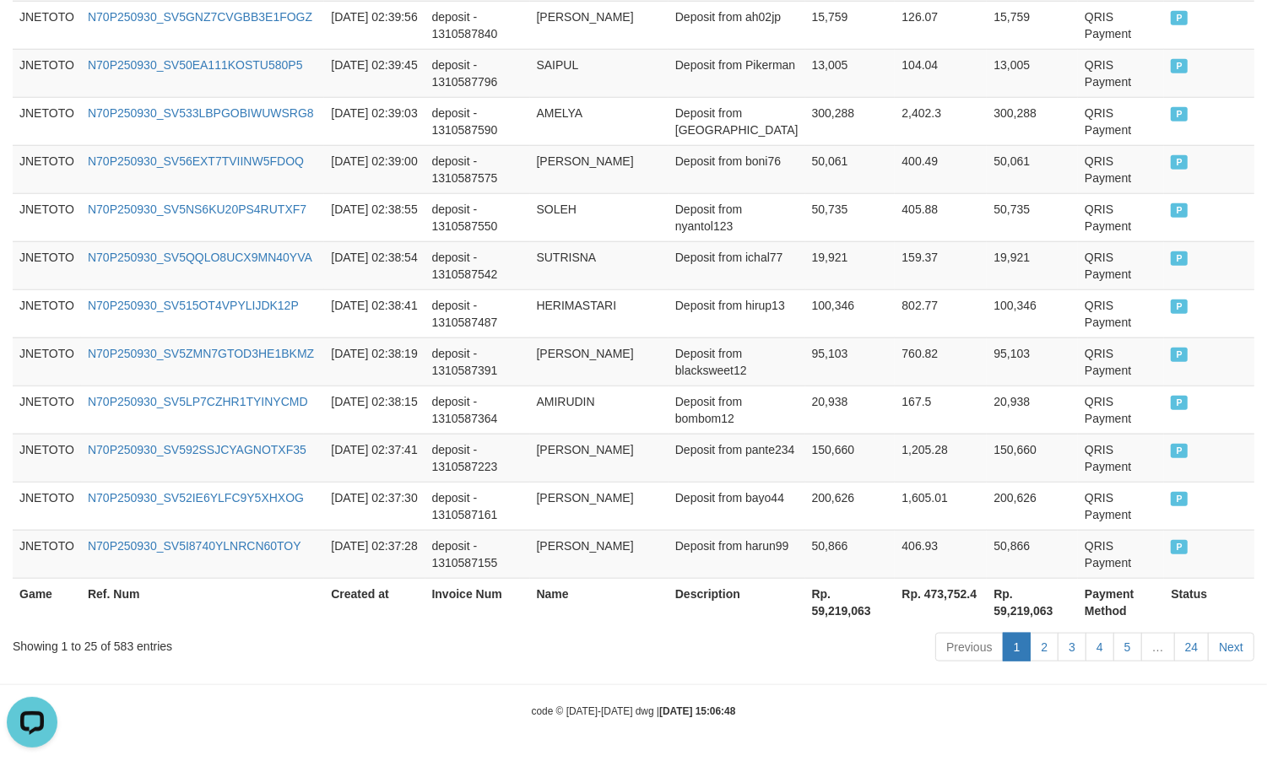
click at [833, 718] on div "code © 2012-2018 dwg | 2025/09/30 15:06:48" at bounding box center [633, 710] width 1267 height 17
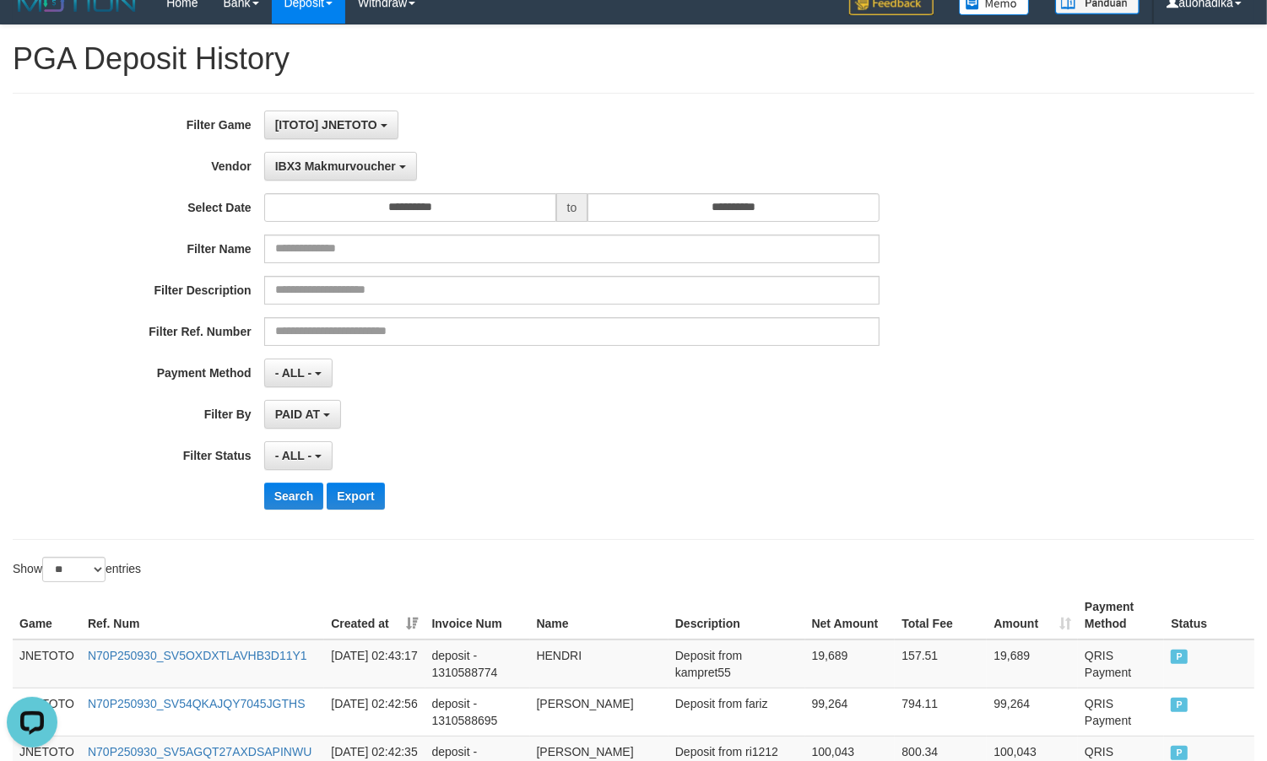
scroll to position [0, 0]
